Goal: Complete application form

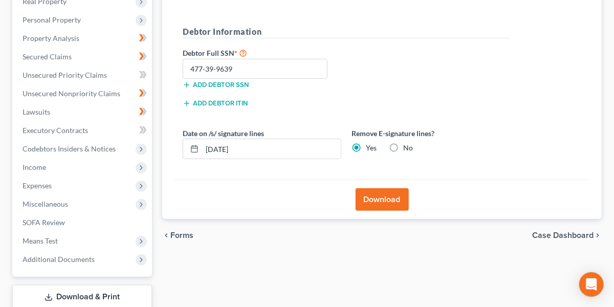
scroll to position [177, 0]
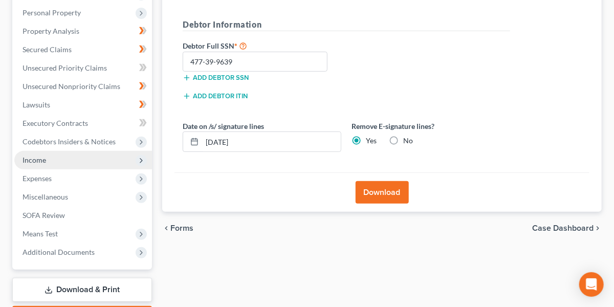
click at [26, 159] on span "Income" at bounding box center [35, 160] width 24 height 9
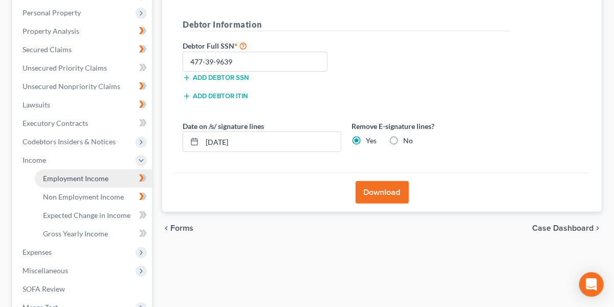
click at [57, 177] on span "Employment Income" at bounding box center [75, 178] width 65 height 9
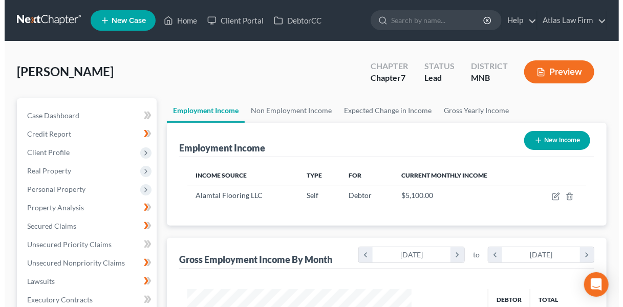
scroll to position [82, 0]
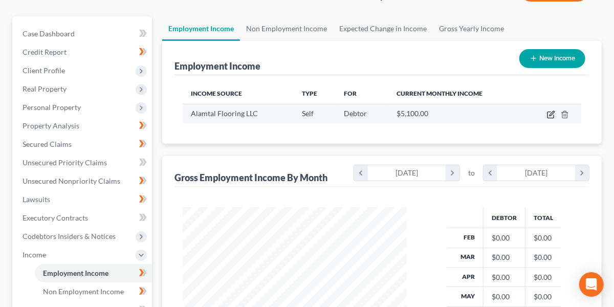
click at [551, 111] on icon "button" at bounding box center [551, 115] width 8 height 8
select select "1"
select select "0"
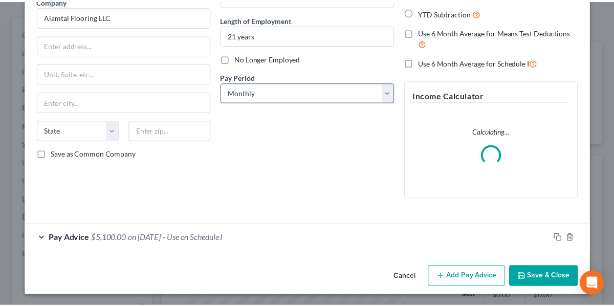
scroll to position [0, 0]
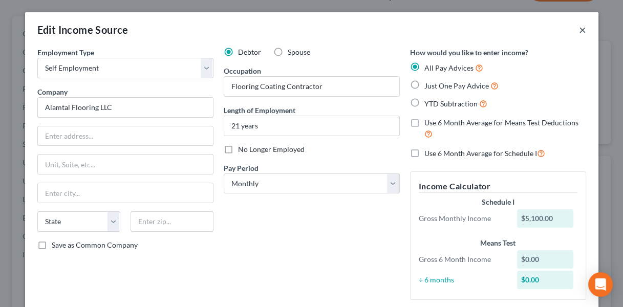
click at [579, 30] on button "×" at bounding box center [582, 30] width 7 height 12
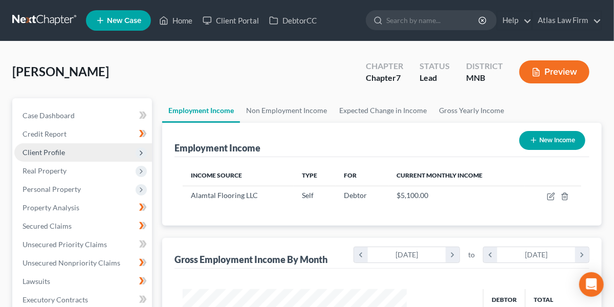
click at [64, 153] on span "Client Profile" at bounding box center [83, 152] width 138 height 18
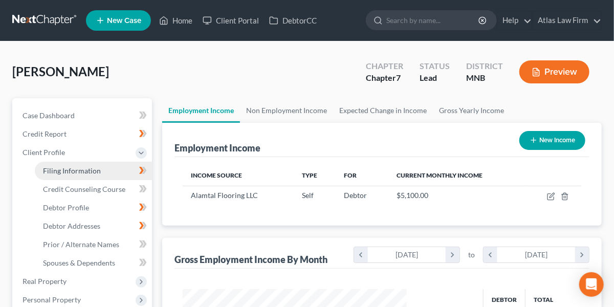
click at [76, 173] on span "Filing Information" at bounding box center [72, 170] width 58 height 9
select select "1"
select select "0"
select select "24"
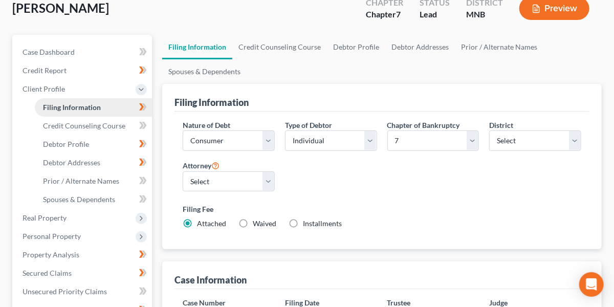
scroll to position [63, 0]
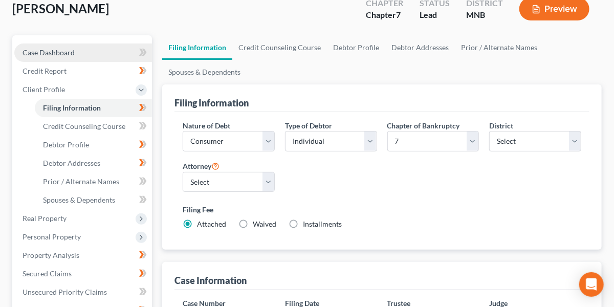
click at [58, 51] on span "Case Dashboard" at bounding box center [49, 52] width 52 height 9
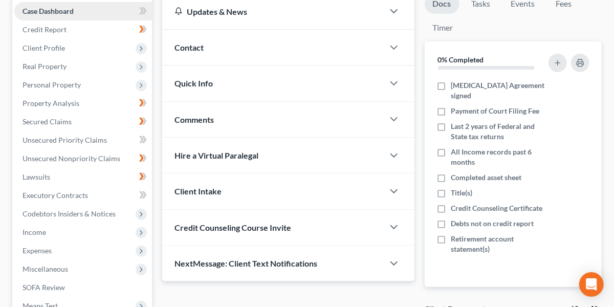
scroll to position [97, 0]
